Goal: Task Accomplishment & Management: Manage account settings

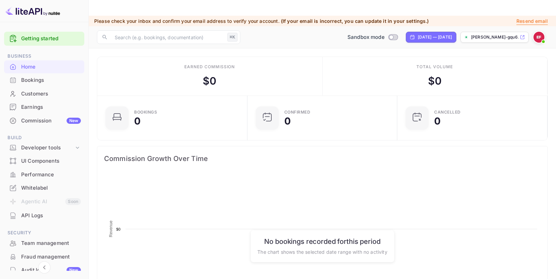
scroll to position [106, 141]
click at [538, 32] on img at bounding box center [539, 37] width 11 height 11
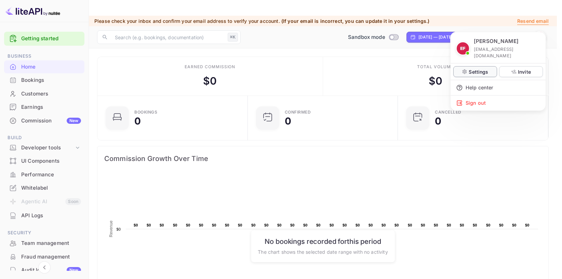
click at [476, 68] on p "Settings" at bounding box center [477, 71] width 19 height 7
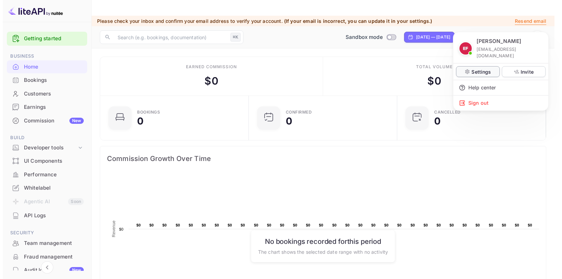
scroll to position [5, 5]
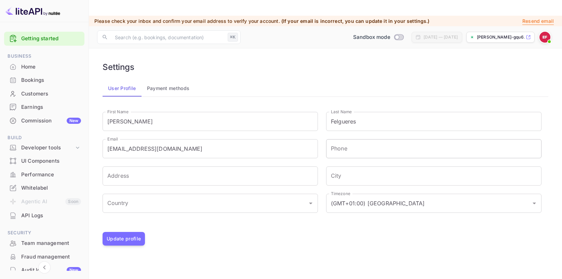
click at [335, 139] on input "Phone" at bounding box center [433, 148] width 215 height 19
type input "[PHONE_NUMBER]"
click at [254, 167] on input "Address" at bounding box center [209, 176] width 215 height 19
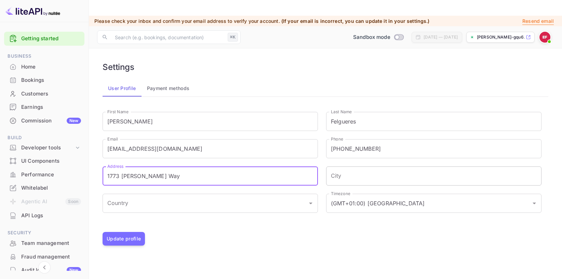
type input "1773 [PERSON_NAME] Way"
click at [356, 167] on input "City" at bounding box center [433, 176] width 215 height 19
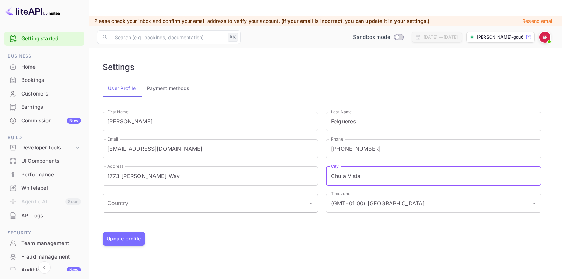
type input "Chula Vista"
click at [296, 197] on input "Country" at bounding box center [205, 203] width 199 height 13
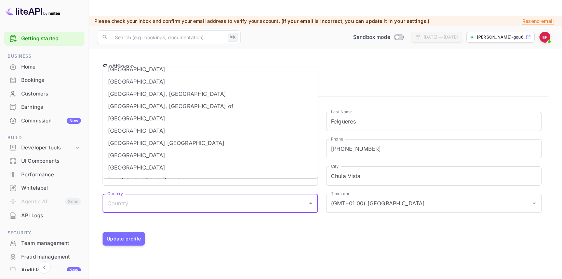
scroll to position [2784, 0]
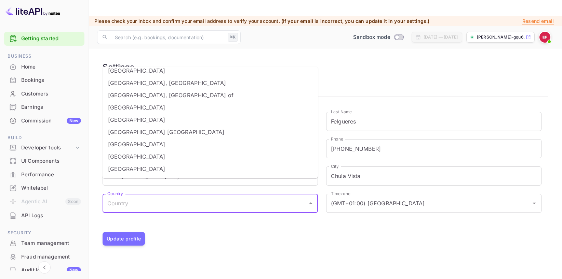
click at [197, 144] on li "[GEOGRAPHIC_DATA]" at bounding box center [209, 144] width 215 height 12
type input "[GEOGRAPHIC_DATA]"
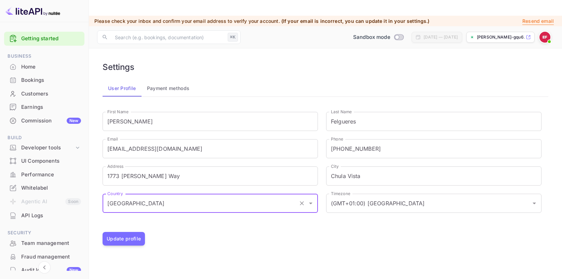
click at [241, 233] on div "Settings User Profile Payment methods First Name [PERSON_NAME] First Name Last …" at bounding box center [325, 154] width 456 height 195
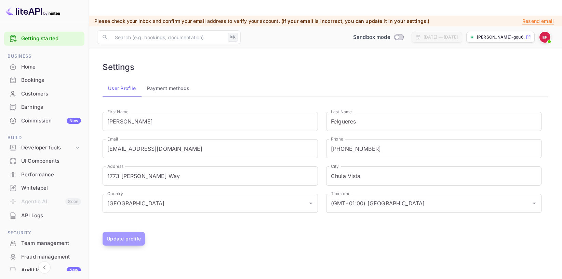
click at [129, 232] on button "Update profile" at bounding box center [123, 239] width 42 height 14
click at [167, 80] on button "Payment methods" at bounding box center [168, 88] width 54 height 16
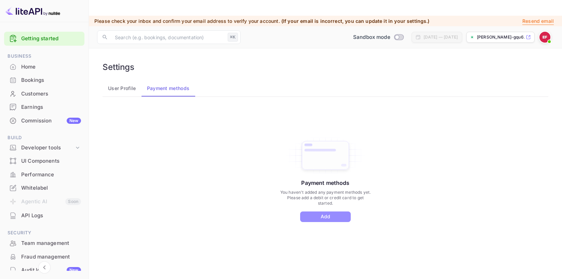
click at [320, 212] on button "Add" at bounding box center [325, 217] width 51 height 11
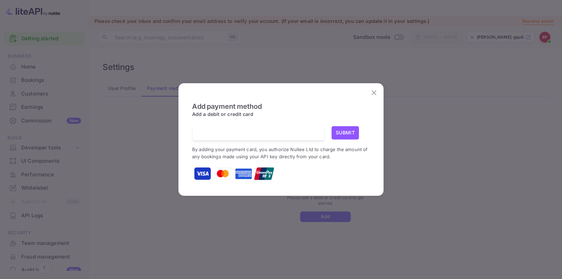
click at [250, 119] on span "Add a debit or credit card" at bounding box center [222, 116] width 61 height 11
click at [289, 115] on h6 "Add a debit or credit card" at bounding box center [281, 115] width 178 height 8
click at [340, 132] on button "Submit" at bounding box center [344, 132] width 27 height 13
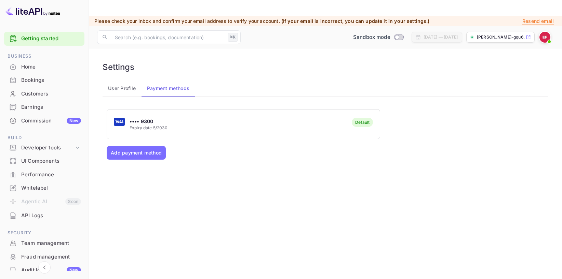
click at [122, 80] on button "User Profile" at bounding box center [121, 88] width 39 height 16
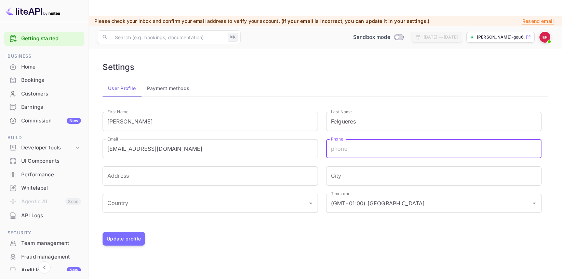
click at [333, 139] on input "Phone" at bounding box center [433, 148] width 215 height 19
type input "[PHONE_NUMBER]"
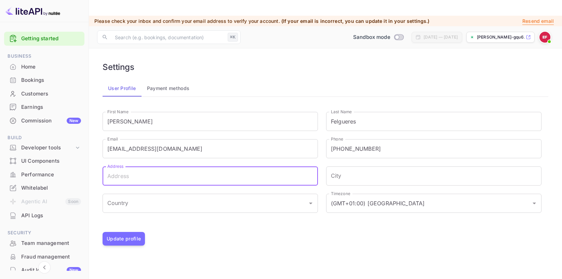
click at [250, 167] on input "Address" at bounding box center [209, 176] width 215 height 19
type input "1773 [PERSON_NAME] Way"
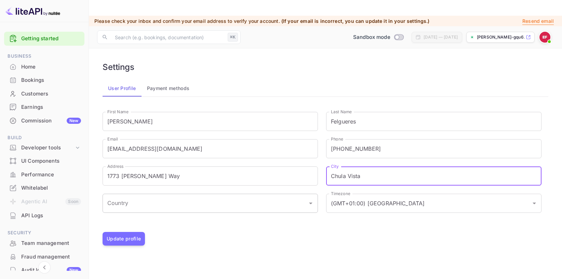
type input "Chula Vista"
click at [213, 197] on input "Country" at bounding box center [205, 203] width 199 height 13
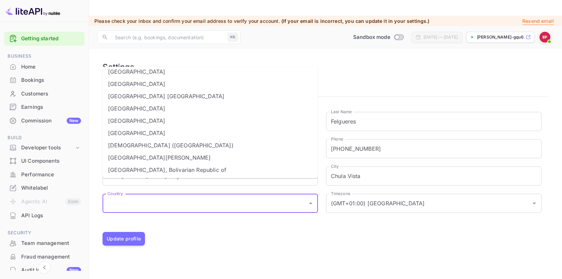
scroll to position [2819, 0]
click at [139, 110] on li "[GEOGRAPHIC_DATA]" at bounding box center [209, 109] width 215 height 12
type input "[GEOGRAPHIC_DATA]"
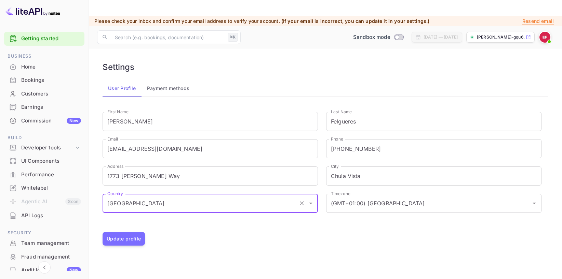
click at [263, 232] on div "Update profile" at bounding box center [324, 239] width 445 height 14
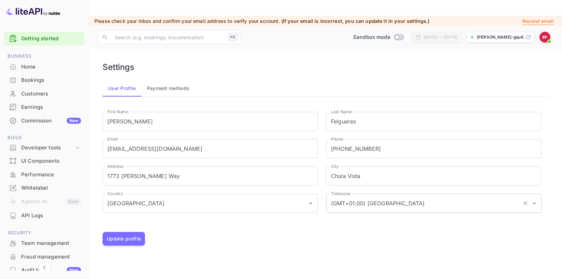
click at [357, 197] on input "(GMT+01:00) [GEOGRAPHIC_DATA]" at bounding box center [424, 203] width 190 height 13
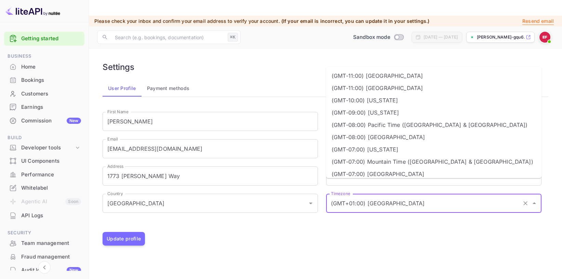
click at [378, 123] on li "(GMT-08:00) Pacific Time ([GEOGRAPHIC_DATA] & [GEOGRAPHIC_DATA])" at bounding box center [433, 125] width 215 height 12
type input "(GMT-08:00) Pacific Time ([GEOGRAPHIC_DATA] & [GEOGRAPHIC_DATA])"
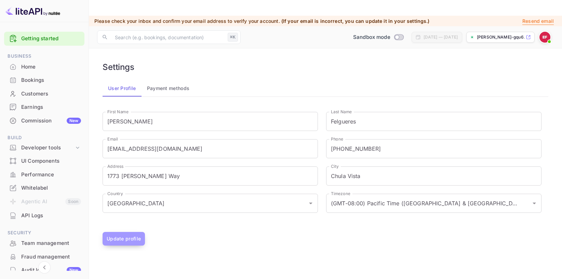
click at [131, 232] on button "Update profile" at bounding box center [123, 239] width 42 height 14
click at [165, 80] on button "Payment methods" at bounding box center [168, 88] width 54 height 16
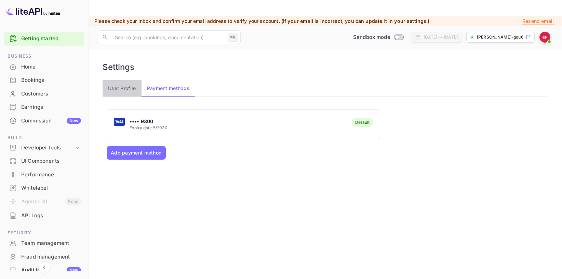
click at [125, 80] on button "User Profile" at bounding box center [121, 88] width 39 height 16
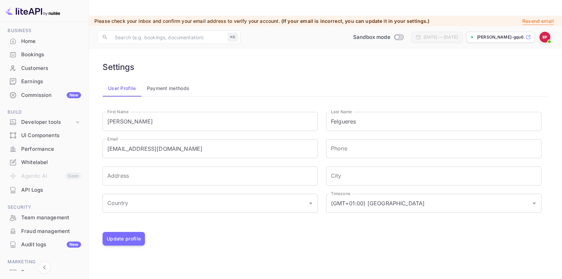
scroll to position [63, 0]
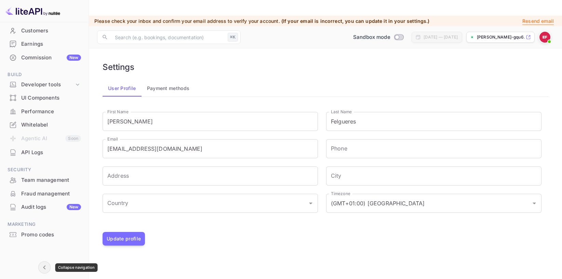
click at [44, 265] on icon "Collapse navigation" at bounding box center [44, 268] width 8 height 8
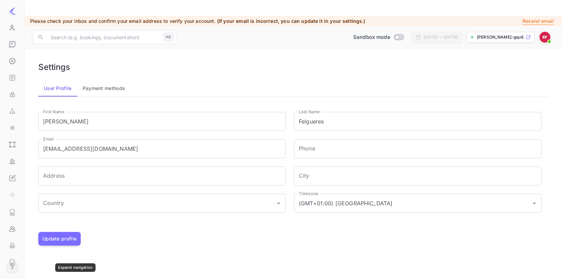
scroll to position [55, 0]
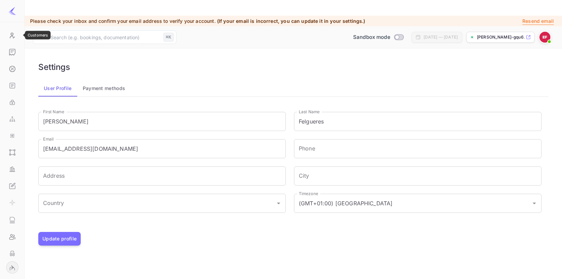
click at [11, 37] on icon "Customers" at bounding box center [12, 35] width 7 height 7
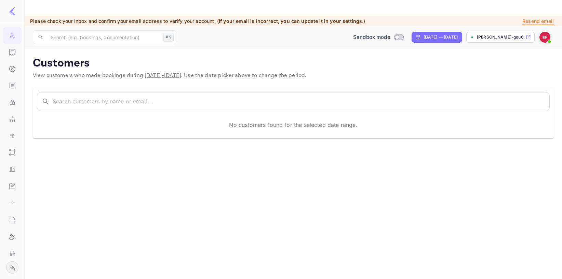
click at [13, 14] on img at bounding box center [12, 11] width 8 height 8
click at [423, 34] on div "[DATE] — [DATE]" at bounding box center [440, 37] width 34 height 6
select select "7"
select select "2025"
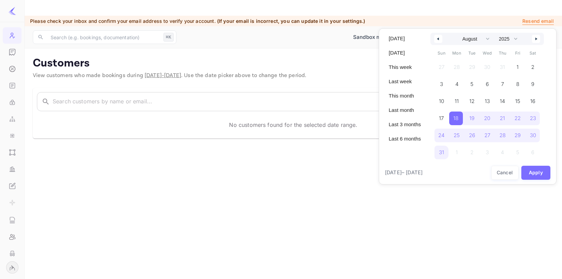
click at [422, 22] on div at bounding box center [281, 139] width 562 height 279
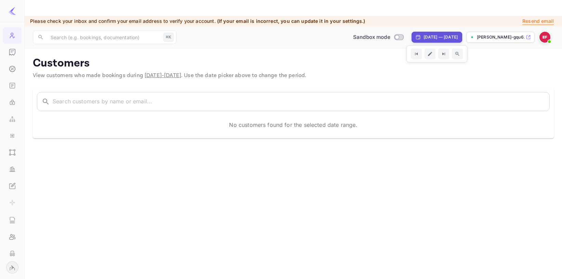
click at [423, 34] on div "[DATE] — [DATE]" at bounding box center [440, 37] width 34 height 6
select select "7"
select select "2025"
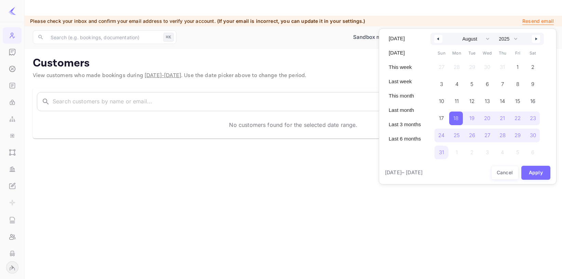
click at [487, 23] on div at bounding box center [281, 139] width 562 height 279
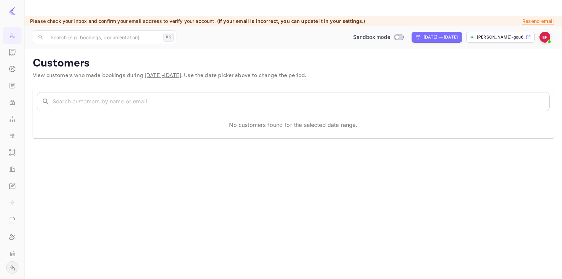
click at [487, 34] on p "[PERSON_NAME]-gqu6..." at bounding box center [499, 37] width 47 height 6
click at [12, 37] on icon "Customers" at bounding box center [12, 35] width 7 height 7
click at [13, 13] on img at bounding box center [12, 11] width 8 height 8
click at [14, 268] on icon "Expand navigation" at bounding box center [12, 268] width 8 height 8
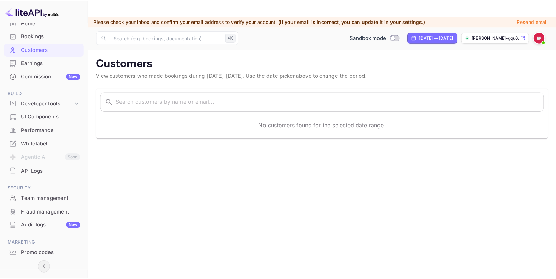
scroll to position [0, 0]
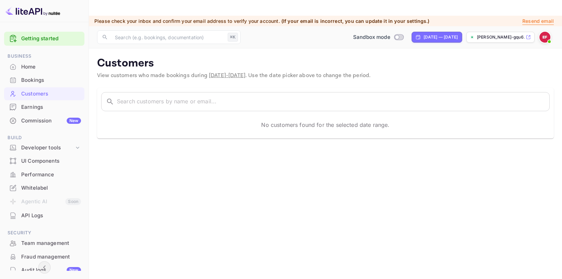
click at [32, 67] on div "Home" at bounding box center [51, 67] width 60 height 8
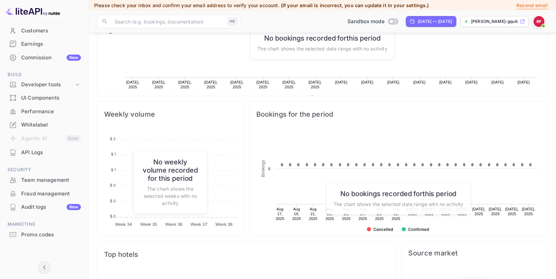
scroll to position [253, 0]
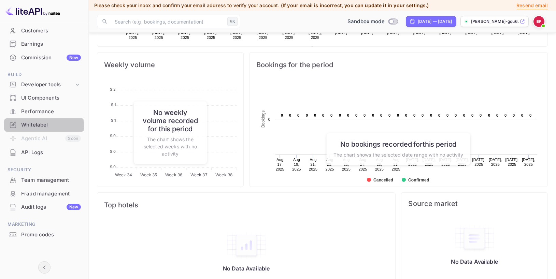
click at [41, 126] on div "Whitelabel" at bounding box center [51, 125] width 60 height 8
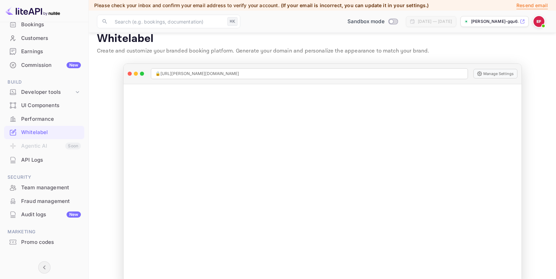
scroll to position [63, 0]
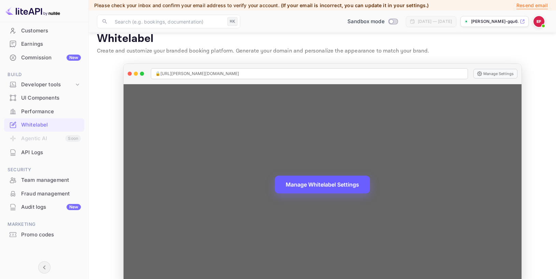
click at [320, 176] on button "Manage Whitelabel Settings" at bounding box center [322, 185] width 95 height 18
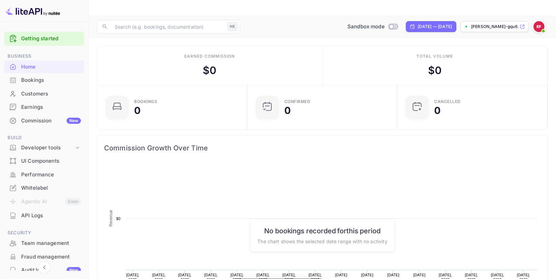
scroll to position [106, 141]
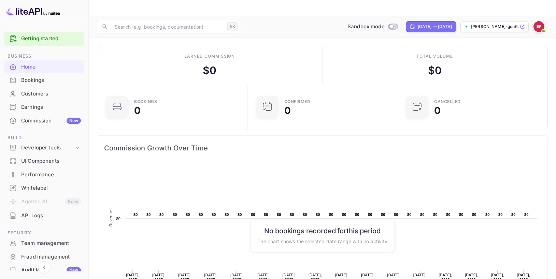
click at [497, 24] on p "[PERSON_NAME]-gqu6..." at bounding box center [494, 27] width 47 height 6
